Goal: Information Seeking & Learning: Learn about a topic

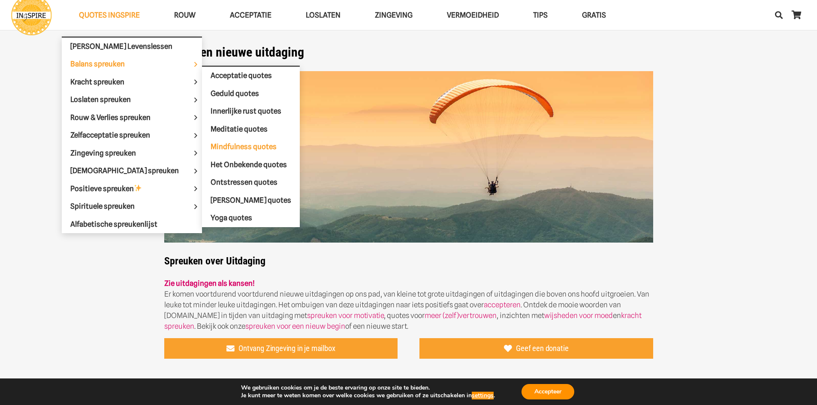
click at [211, 144] on span "Mindfulness quotes" at bounding box center [244, 146] width 66 height 9
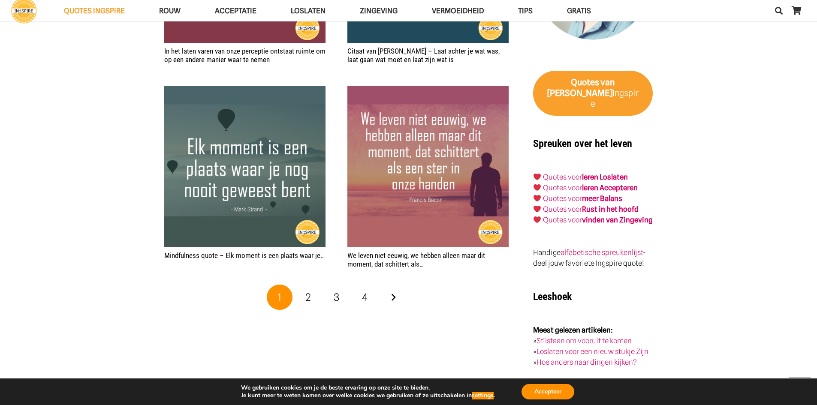
scroll to position [1372, 0]
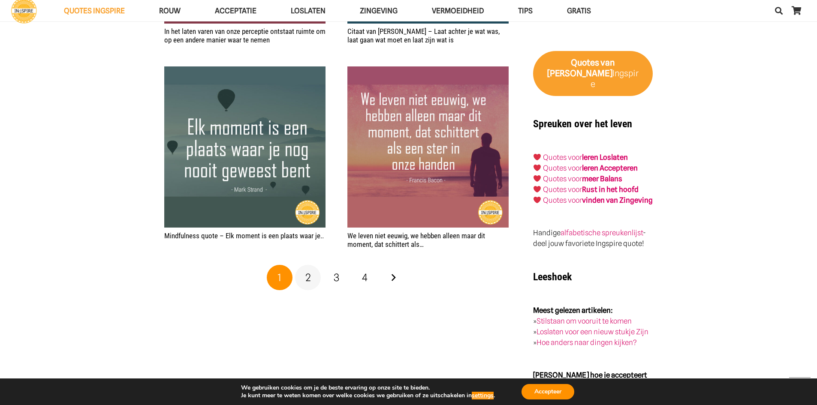
click at [312, 280] on link "2" at bounding box center [308, 278] width 26 height 26
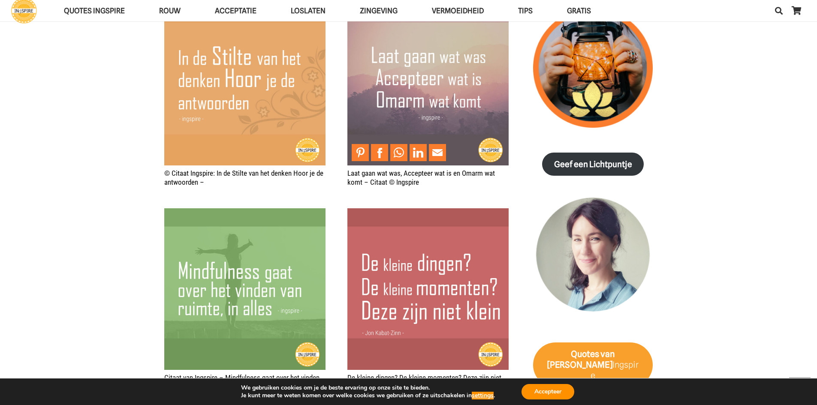
scroll to position [1029, 0]
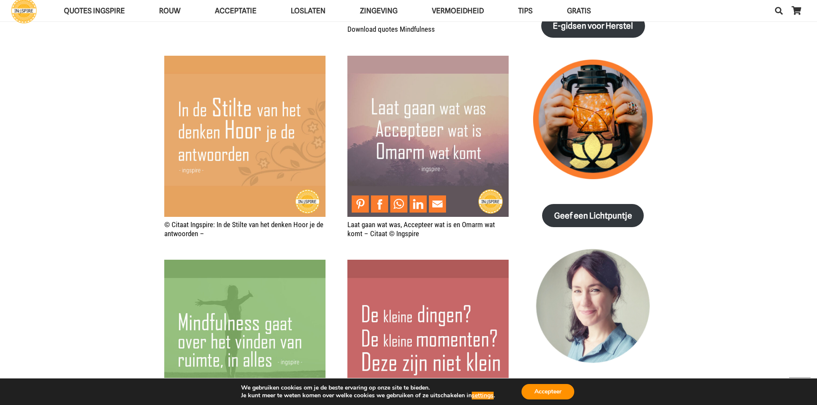
drag, startPoint x: 426, startPoint y: 116, endPoint x: 482, endPoint y: 48, distance: 87.7
click at [463, 150] on img "Laat gaan wat was, Accepteer wat is en Omarm wat komt – Citaat © Ingspire" at bounding box center [427, 136] width 161 height 161
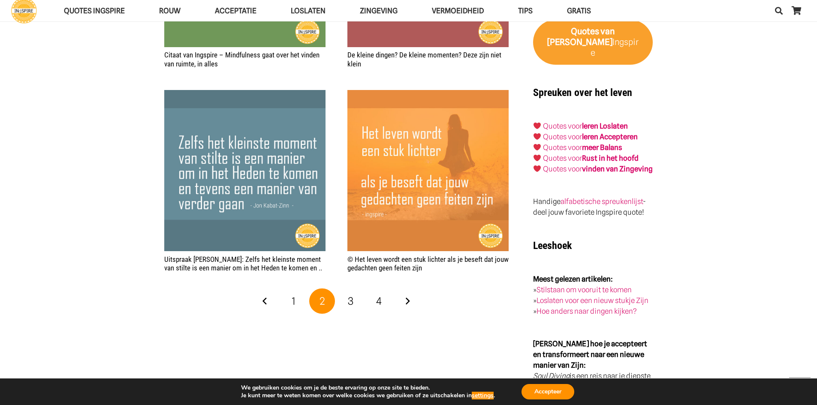
scroll to position [1415, 0]
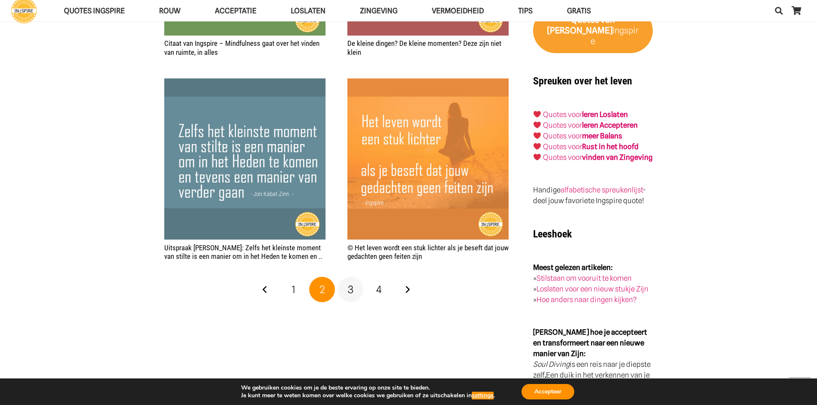
click at [351, 292] on span "3" at bounding box center [351, 289] width 6 height 12
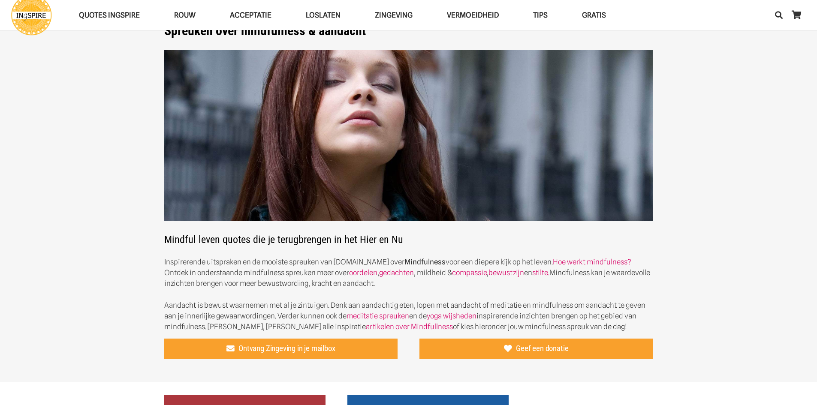
scroll to position [300, 0]
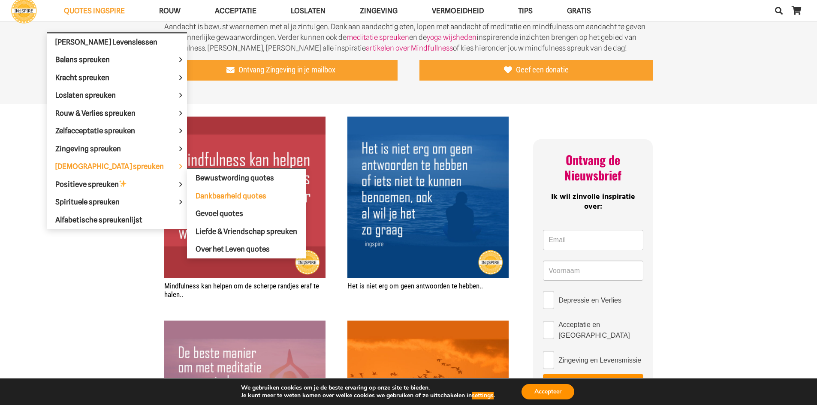
click at [196, 196] on span "Dankbaarheid quotes" at bounding box center [231, 196] width 71 height 9
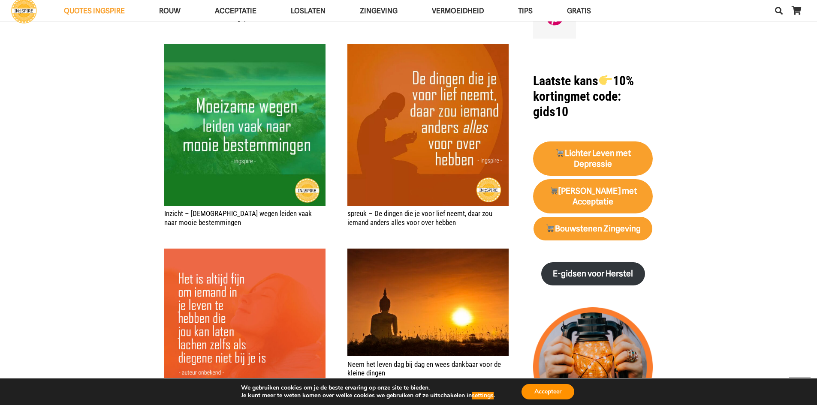
scroll to position [729, 0]
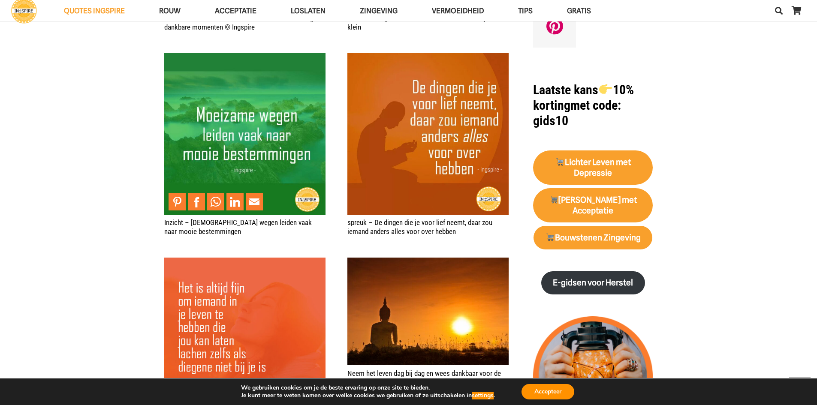
click at [259, 135] on img "Inzicht – Moeizame wegen leiden vaak naar mooie bestemmingen" at bounding box center [244, 133] width 161 height 161
